Goal: Task Accomplishment & Management: Complete application form

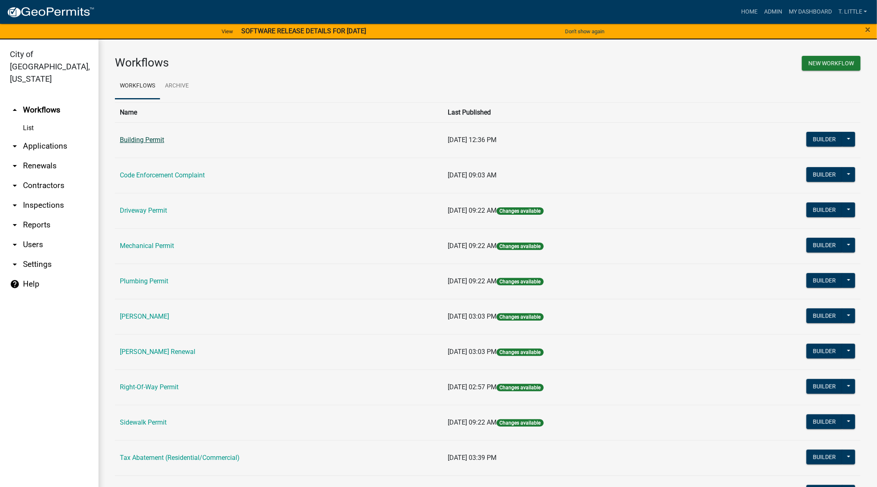
click at [144, 138] on link "Building Permit" at bounding box center [142, 140] width 44 height 8
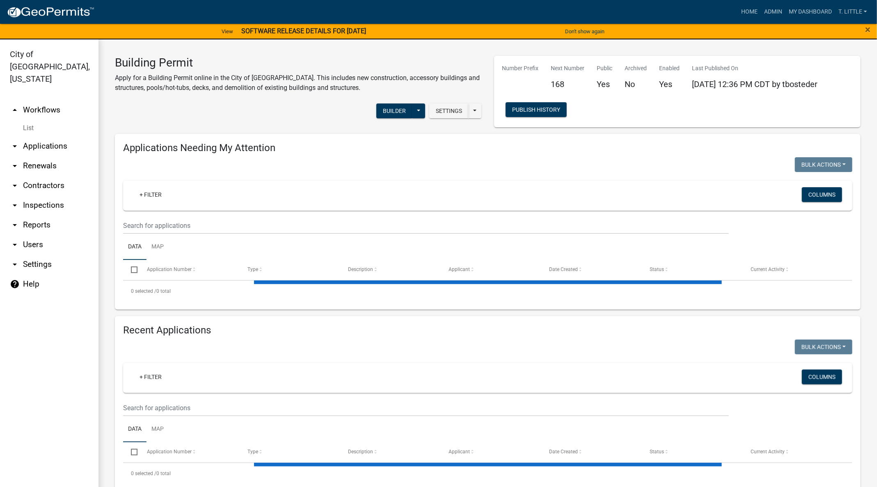
select select "3: 100"
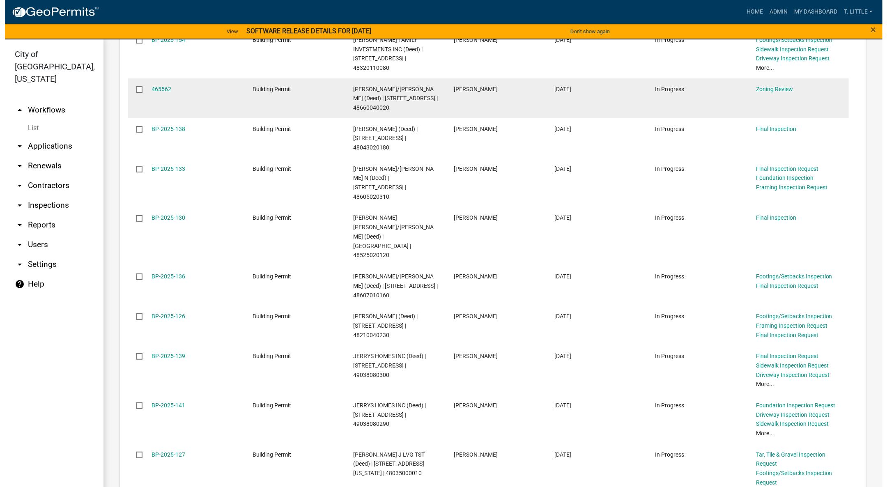
scroll to position [800, 0]
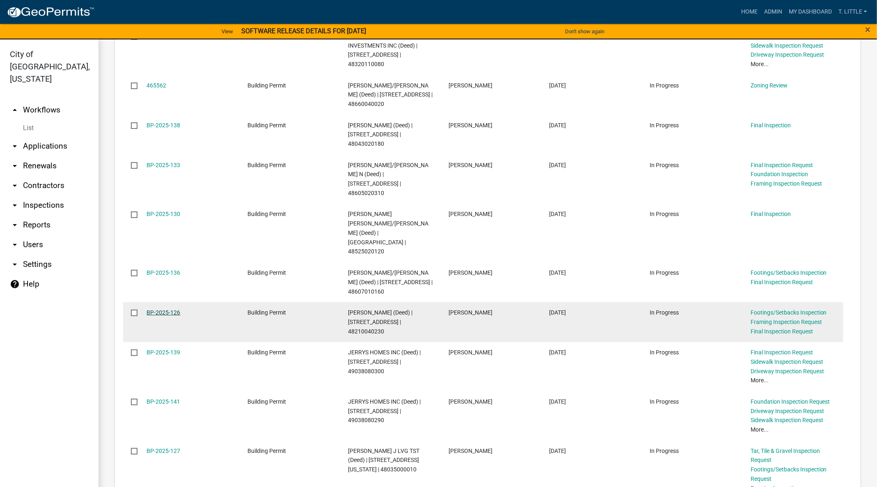
click at [171, 309] on link "BP-2025-126" at bounding box center [164, 312] width 34 height 7
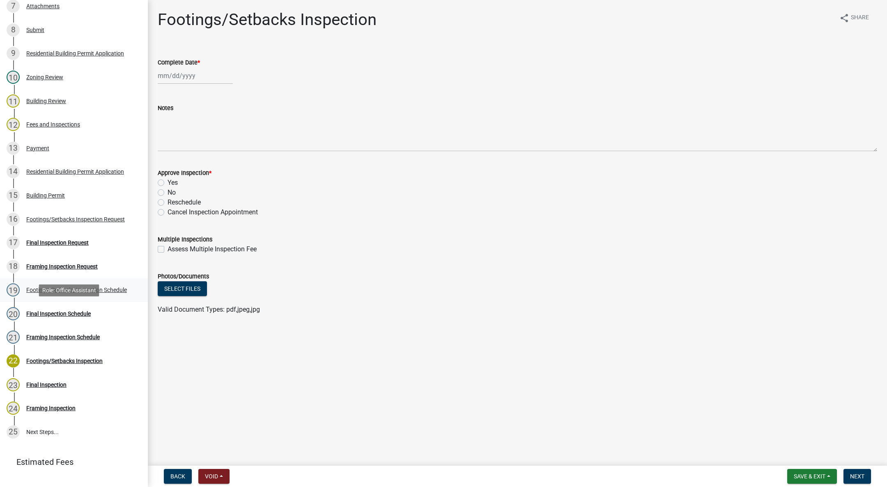
scroll to position [308, 0]
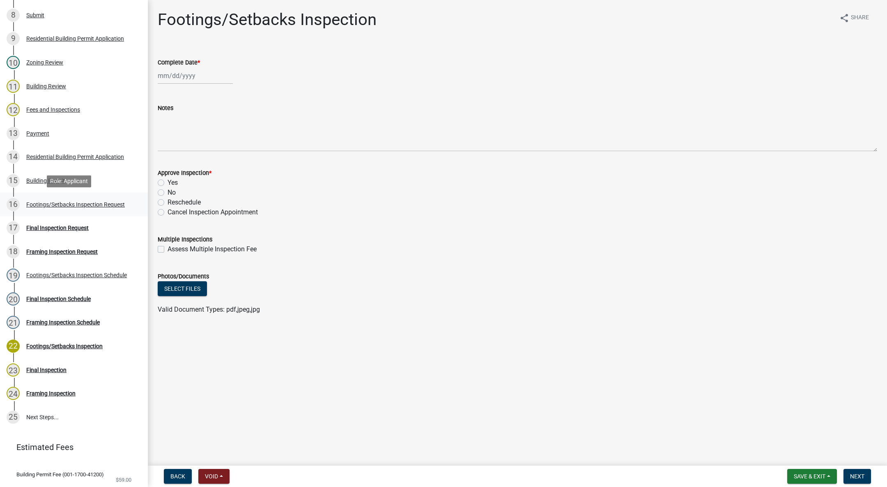
click at [57, 208] on div "16 Footings/Setbacks Inspection Request" at bounding box center [71, 204] width 128 height 13
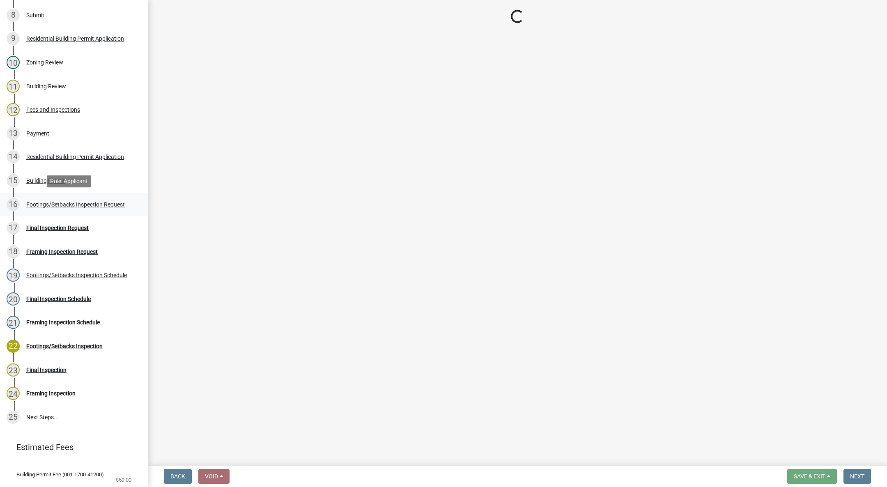
select select "31d1f77b-2535-448a-860d-f15fb204707d"
select select "e2425e86-bc0a-4638-8dbc-f5bad8ae1679"
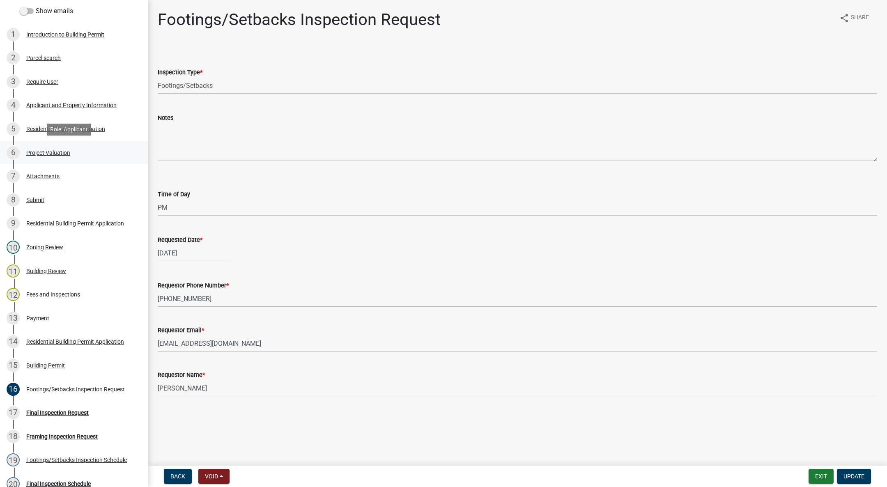
scroll to position [0, 0]
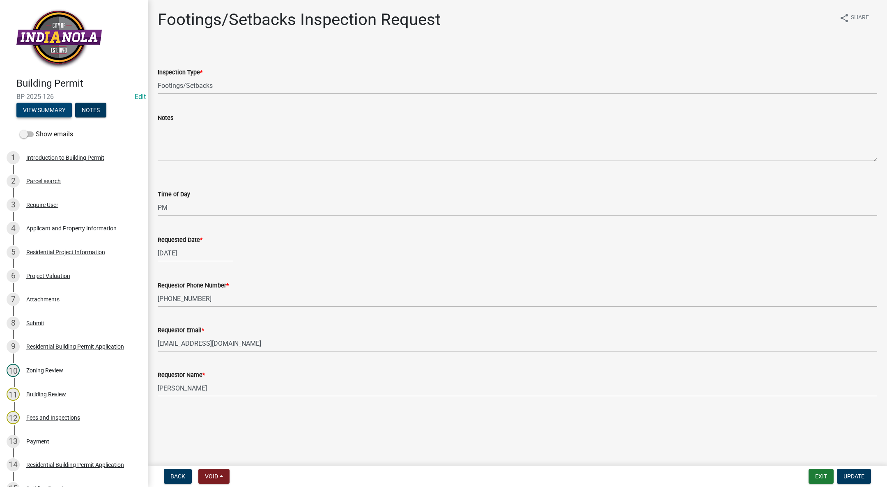
click at [53, 113] on button "View Summary" at bounding box center [43, 110] width 55 height 15
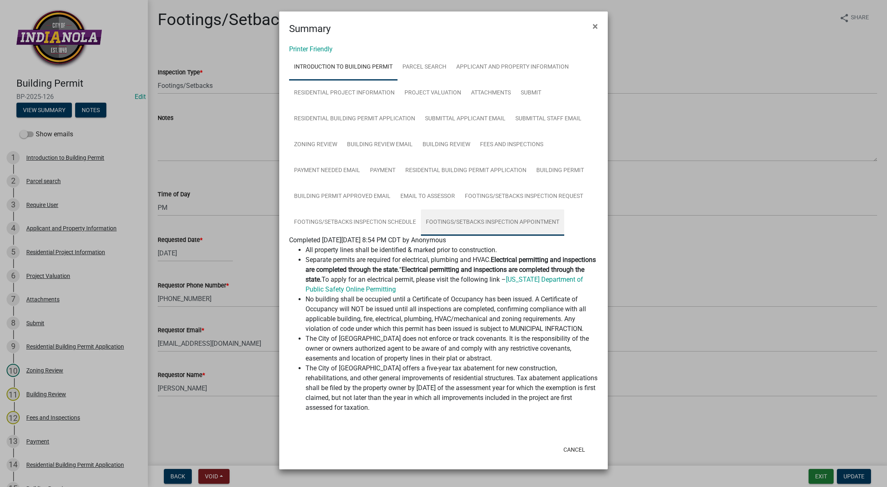
click at [520, 218] on link "Footings/setbacks Inspection Appointment" at bounding box center [492, 222] width 143 height 26
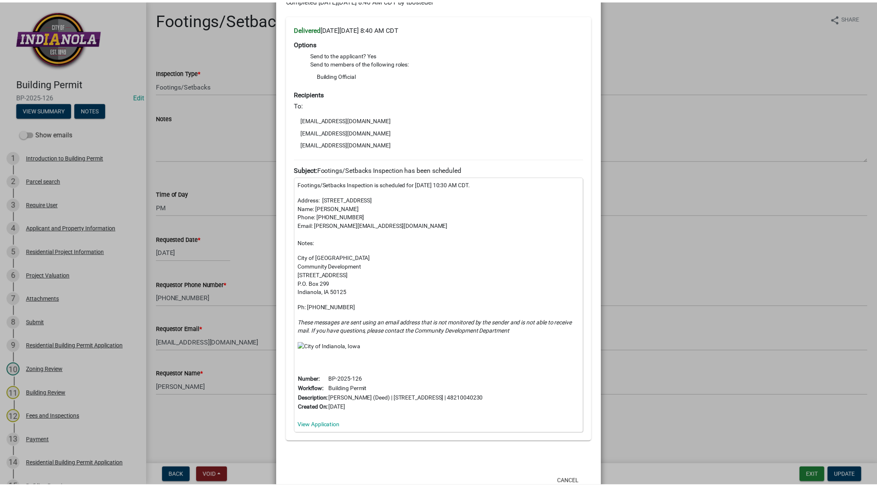
scroll to position [266, 0]
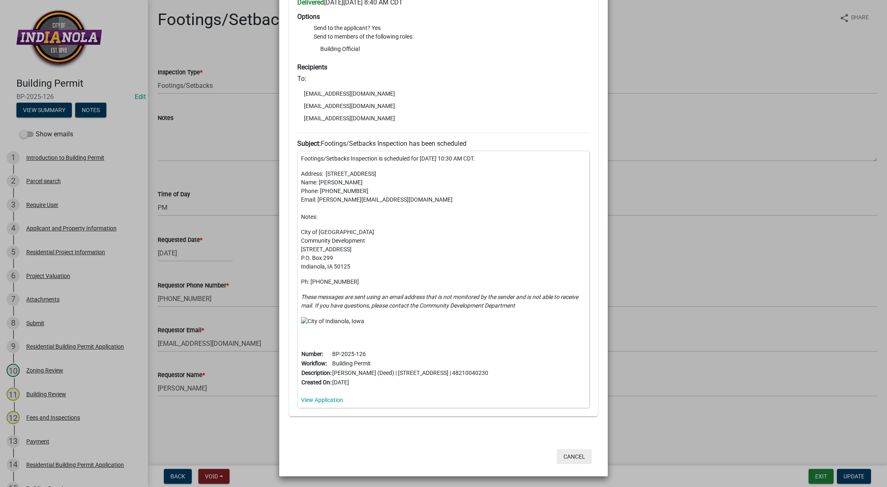
click at [575, 461] on button "Cancel" at bounding box center [574, 456] width 35 height 15
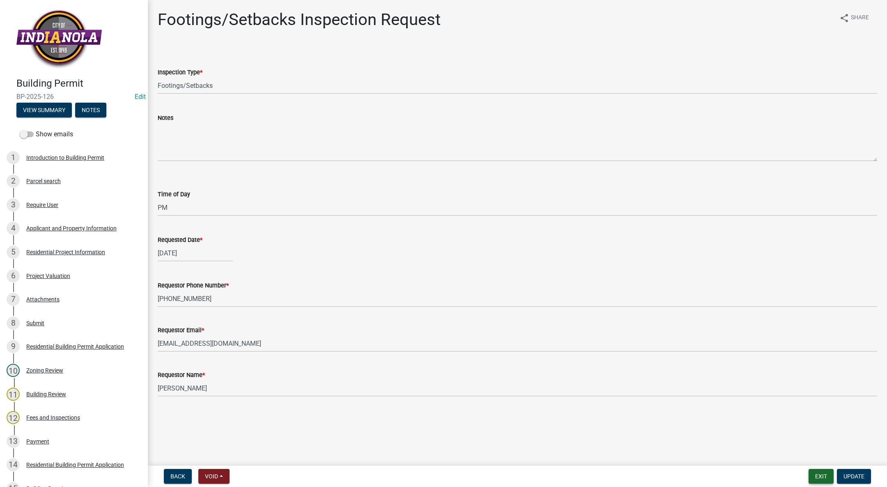
click at [826, 469] on button "Exit" at bounding box center [820, 476] width 25 height 15
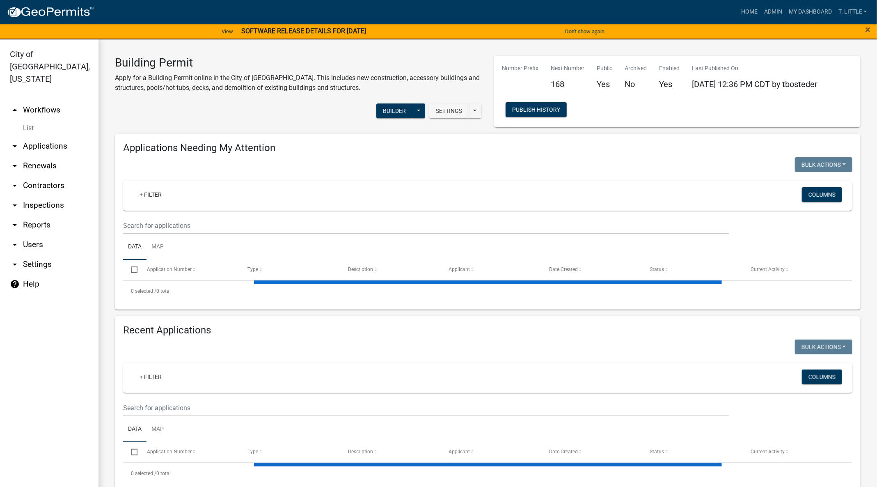
select select "3: 100"
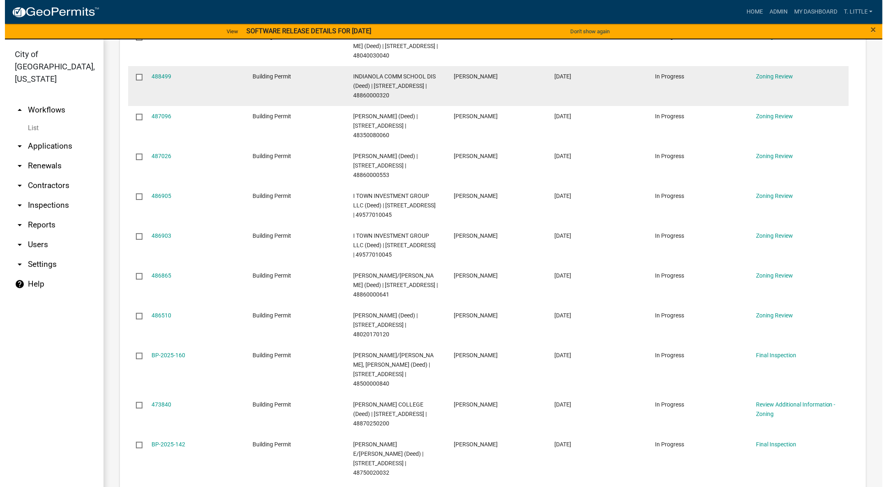
scroll to position [431, 0]
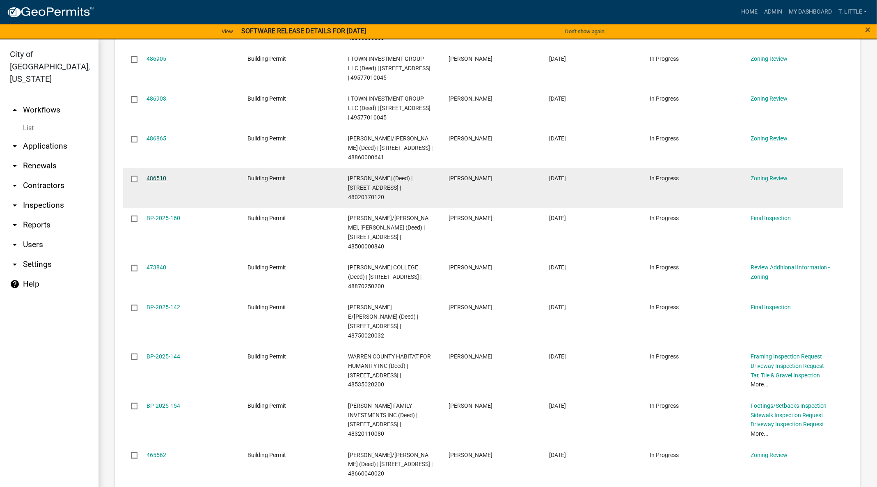
click at [163, 181] on link "486510" at bounding box center [157, 178] width 20 height 7
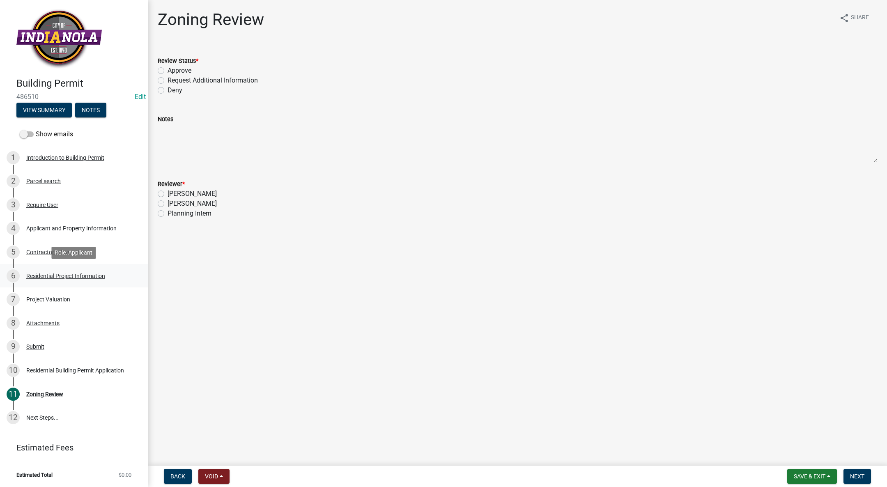
click at [62, 278] on div "Residential Project Information" at bounding box center [65, 276] width 79 height 6
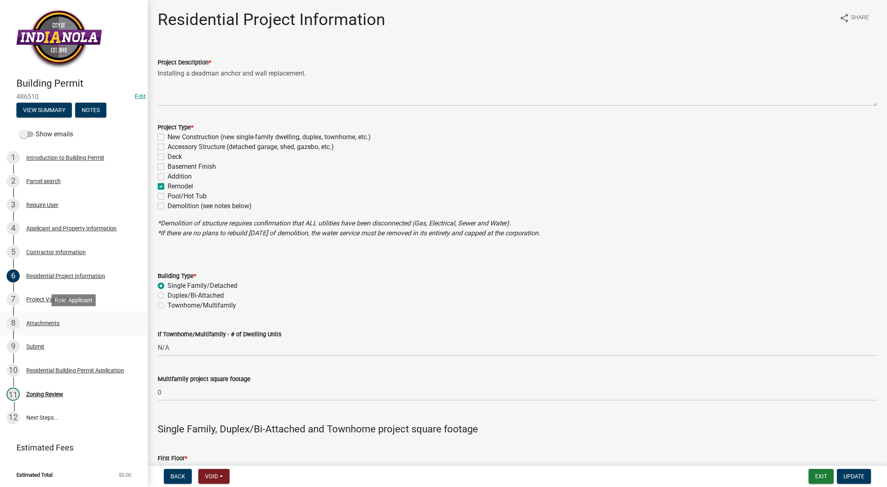
click at [43, 320] on div "Attachments" at bounding box center [42, 323] width 33 height 6
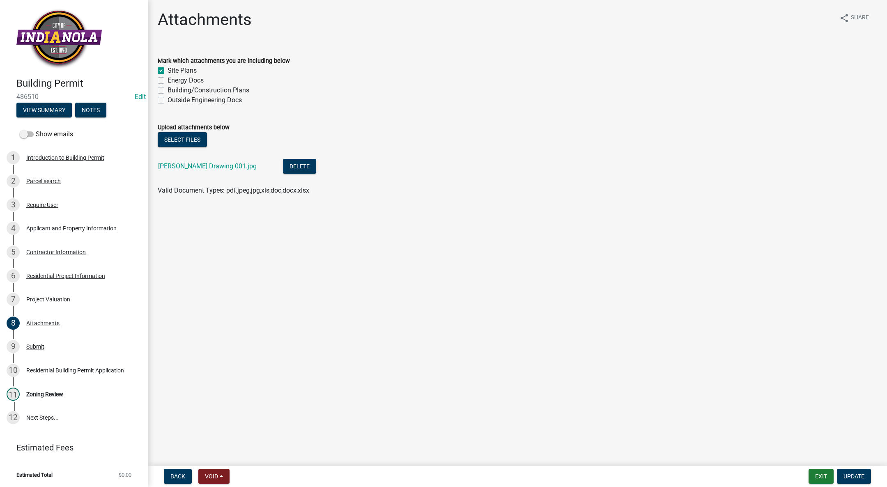
click at [188, 162] on div "[PERSON_NAME] Drawing 001.jpg" at bounding box center [214, 167] width 112 height 17
click at [186, 164] on link "[PERSON_NAME] Drawing 001.jpg" at bounding box center [207, 166] width 99 height 8
click at [46, 246] on div "5 Contractor Information" at bounding box center [71, 251] width 128 height 13
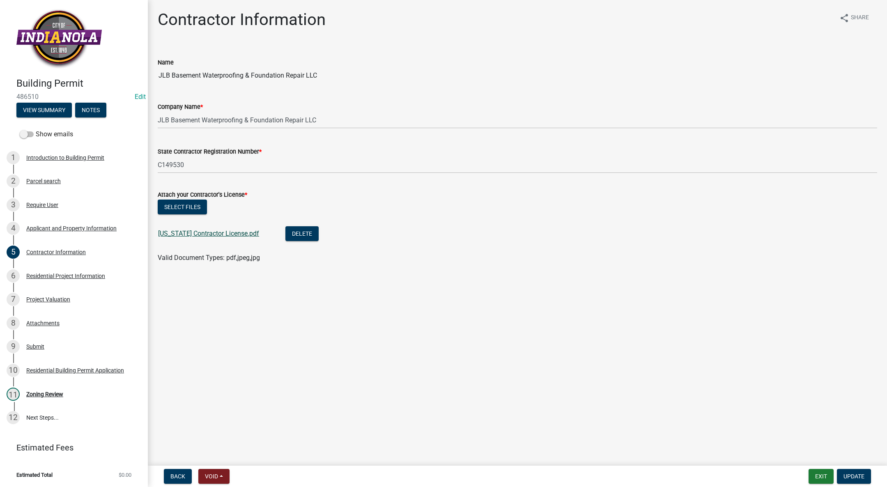
click at [199, 234] on link "[US_STATE] Contractor License.pdf" at bounding box center [208, 233] width 101 height 8
click at [115, 275] on div "6 Residential Project Information" at bounding box center [71, 275] width 128 height 13
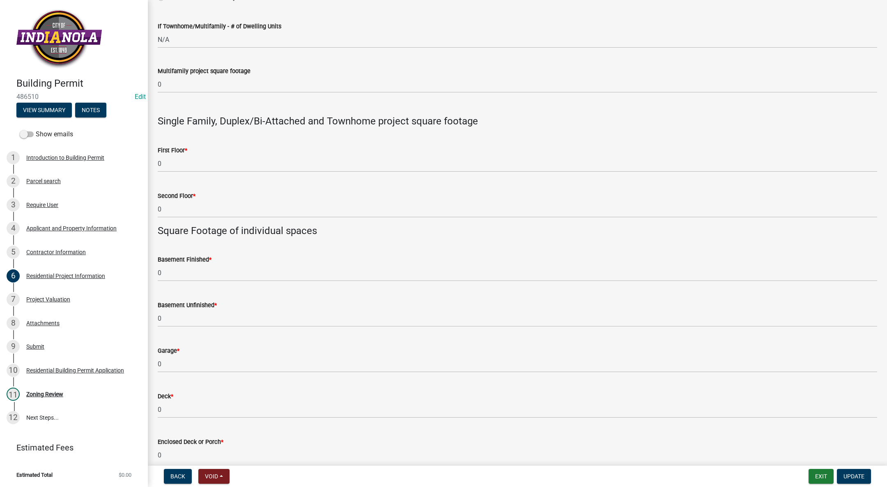
scroll to position [574, 0]
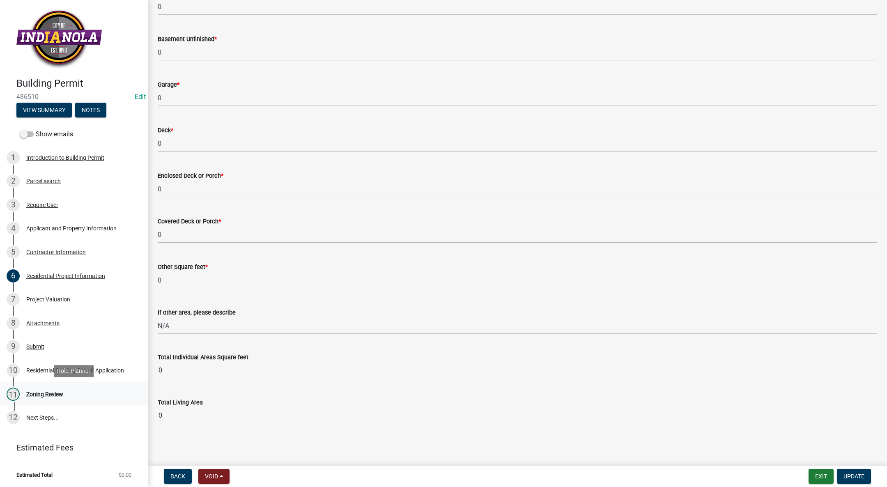
click at [51, 389] on div "11 Zoning Review" at bounding box center [71, 393] width 128 height 13
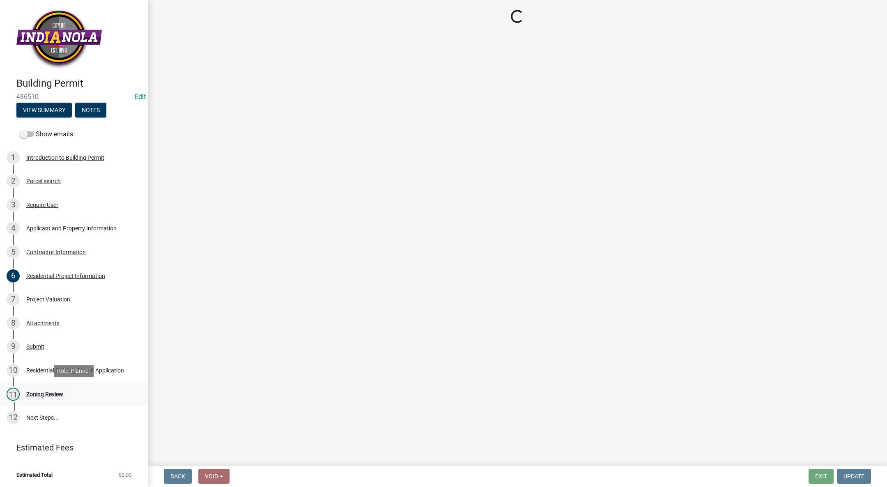
scroll to position [0, 0]
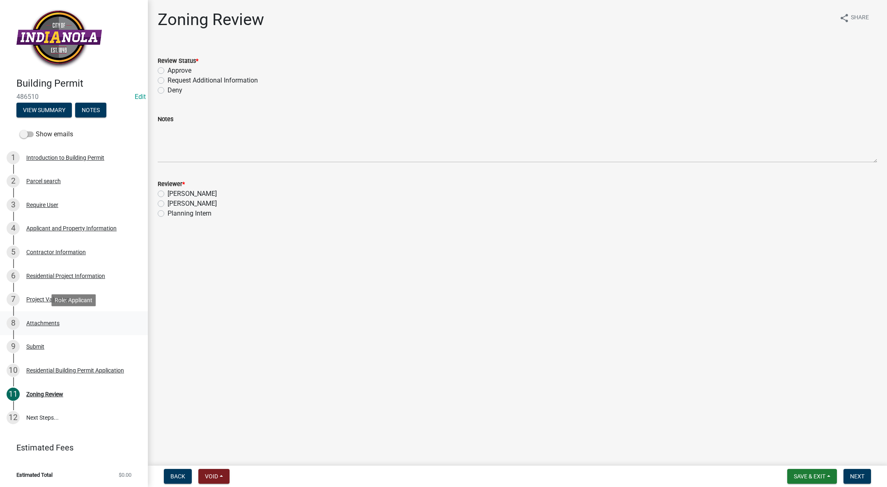
click at [60, 325] on div "8 Attachments" at bounding box center [71, 322] width 128 height 13
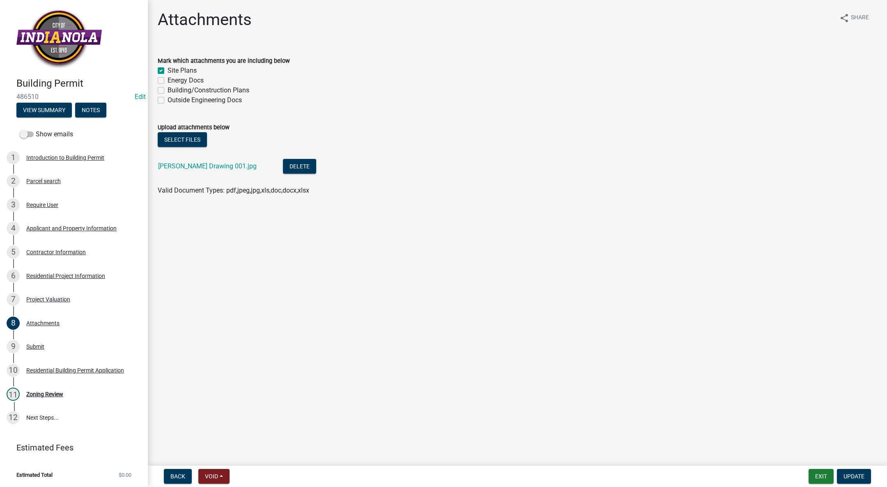
click at [186, 171] on div "[PERSON_NAME] Drawing 001.jpg" at bounding box center [214, 167] width 112 height 17
click at [188, 166] on link "[PERSON_NAME] Drawing 001.jpg" at bounding box center [207, 166] width 99 height 8
click at [55, 298] on div "Project Valuation" at bounding box center [48, 299] width 44 height 6
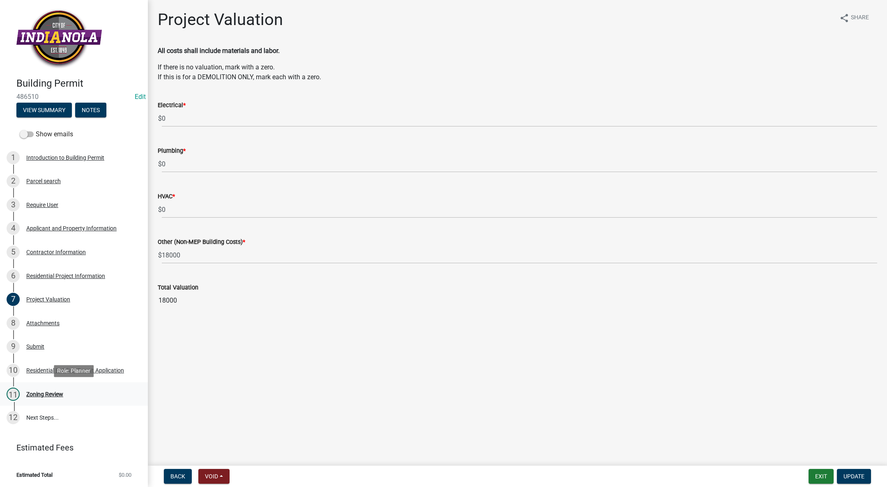
click at [50, 387] on div "11 Zoning Review" at bounding box center [71, 393] width 128 height 13
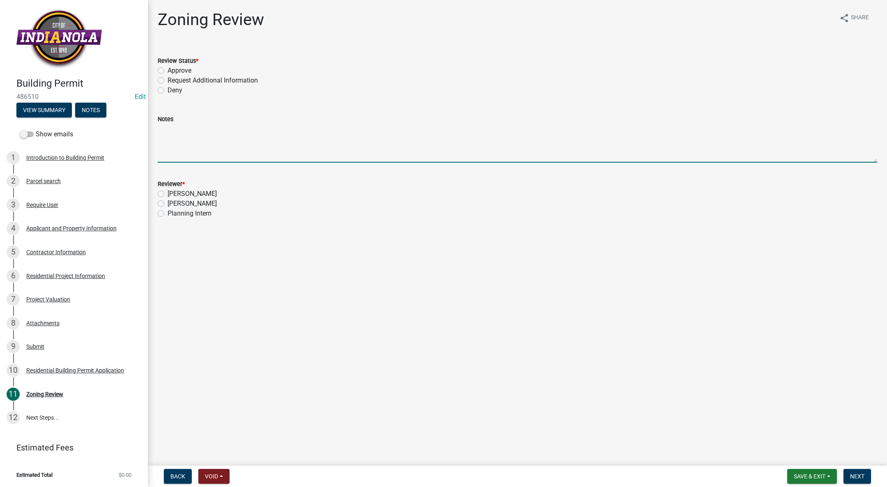
click at [271, 148] on textarea "Notes" at bounding box center [517, 143] width 719 height 39
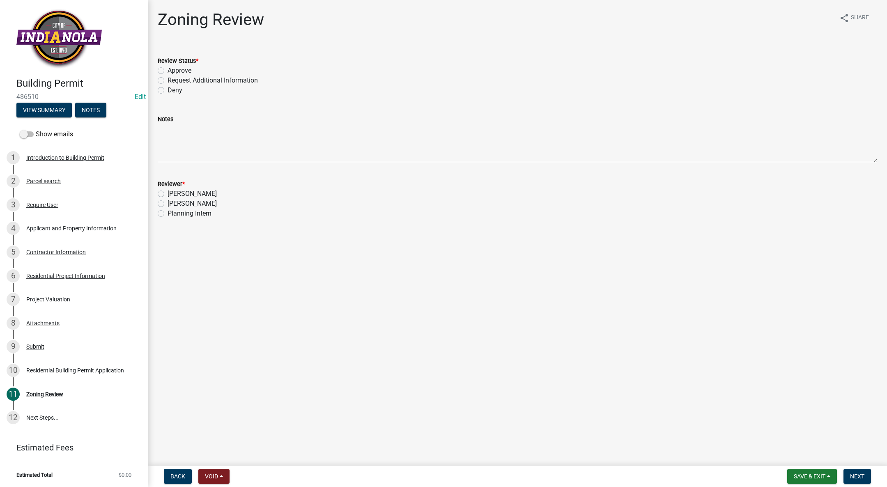
click at [167, 79] on label "Request Additional Information" at bounding box center [212, 81] width 90 height 10
click at [167, 79] on input "Request Additional Information" at bounding box center [169, 78] width 5 height 5
radio input "true"
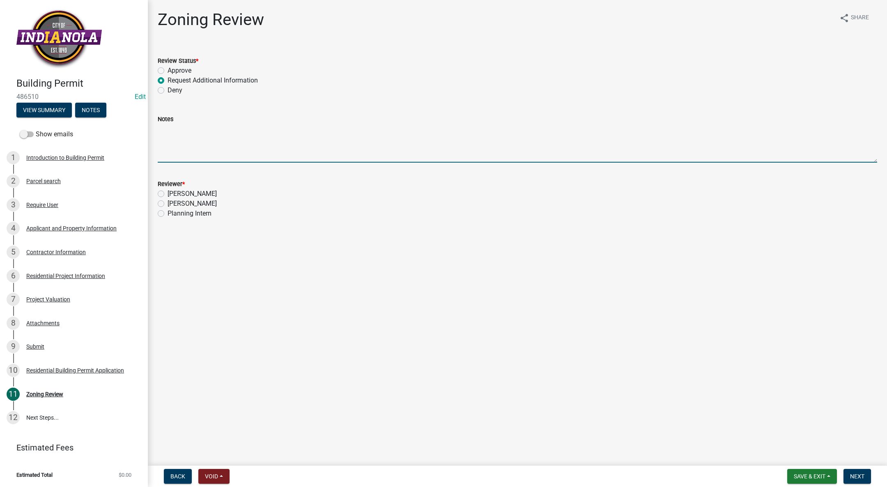
click at [632, 132] on textarea "Notes" at bounding box center [517, 143] width 719 height 39
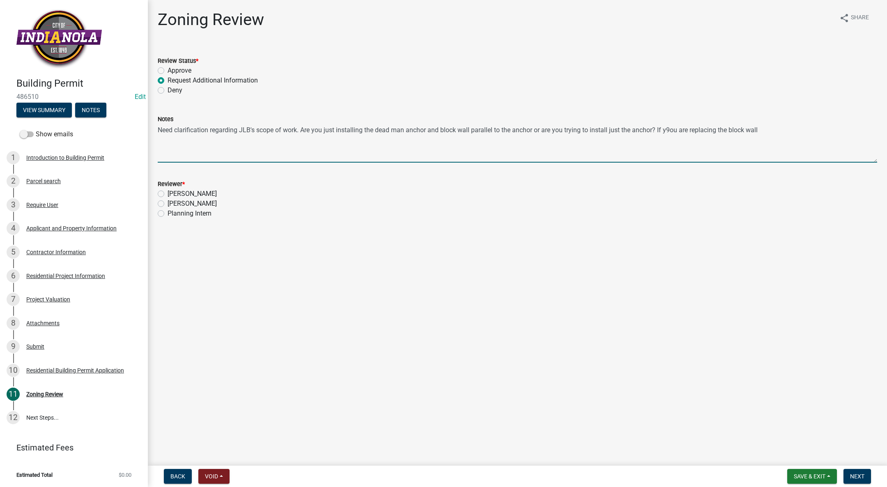
click at [670, 129] on textarea "Need clarification regarding JLB's scope of work. Are you just installing the d…" at bounding box center [517, 143] width 719 height 39
click at [763, 128] on textarea "Need clarification regarding JLB's scope of work. Are you just installing the d…" at bounding box center [517, 143] width 719 height 39
type textarea "Need clarification regarding JLB's scope of work. Are you just installing the d…"
click at [167, 202] on label "[PERSON_NAME]" at bounding box center [191, 204] width 49 height 10
click at [167, 202] on input "[PERSON_NAME]" at bounding box center [169, 201] width 5 height 5
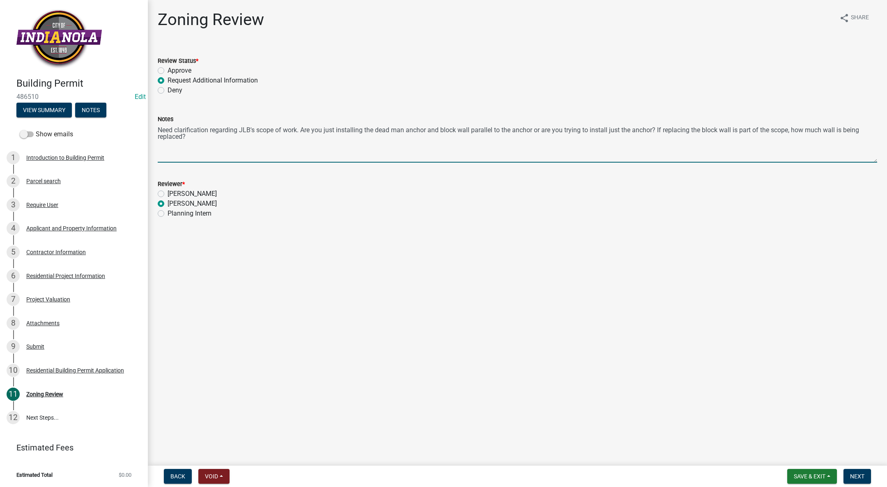
radio input "true"
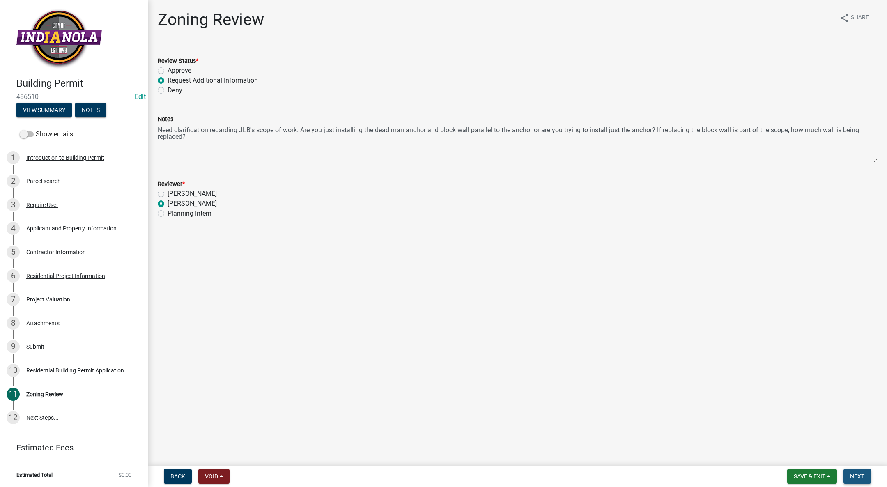
click at [859, 474] on span "Next" at bounding box center [857, 476] width 14 height 7
